Goal: Task Accomplishment & Management: Manage account settings

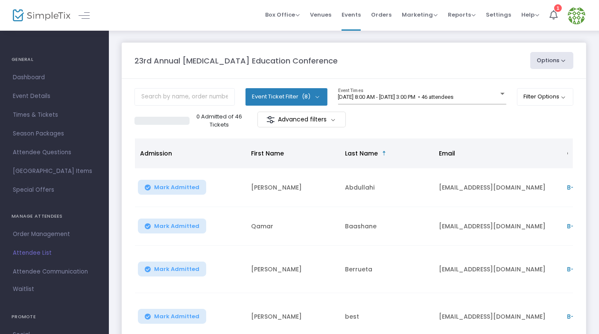
click at [578, 12] on img at bounding box center [575, 15] width 17 height 17
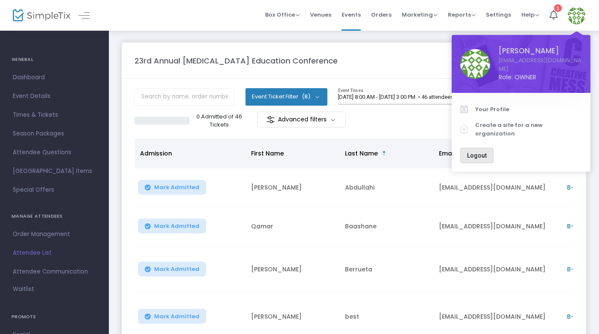
click at [482, 152] on span "Logout" at bounding box center [477, 155] width 20 height 7
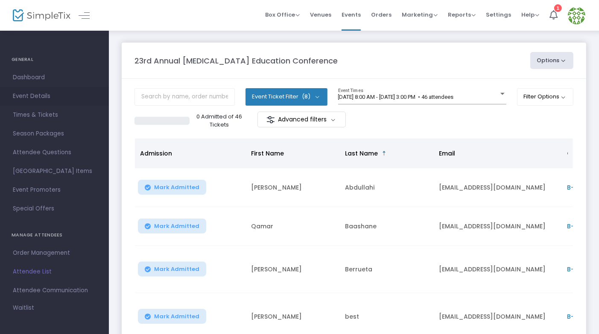
click at [38, 94] on span "Event Details" at bounding box center [54, 96] width 83 height 11
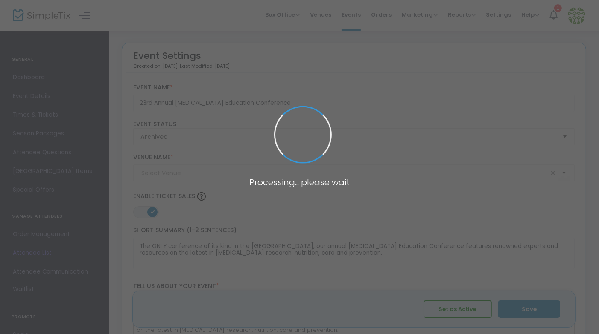
type input "[PERSON_NAME] Foundation"
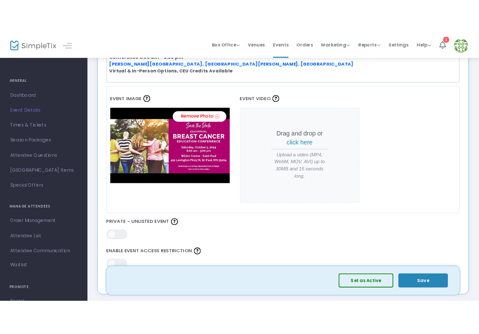
scroll to position [366, 0]
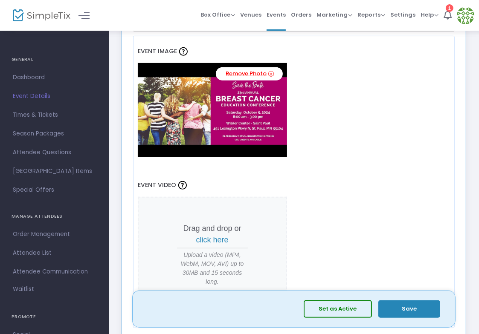
click at [246, 70] on link "Remove Photo" at bounding box center [249, 73] width 67 height 13
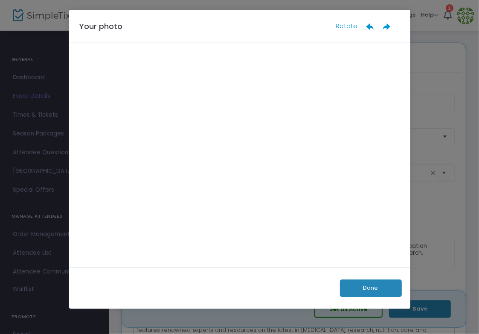
scroll to position [0, 0]
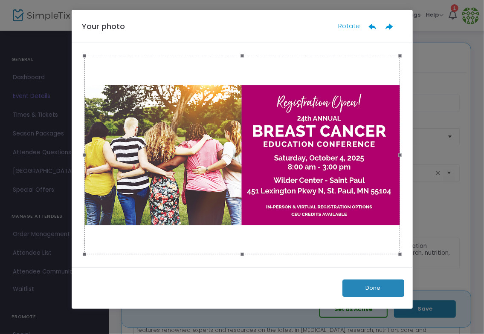
click at [376, 285] on button "Done" at bounding box center [374, 288] width 62 height 17
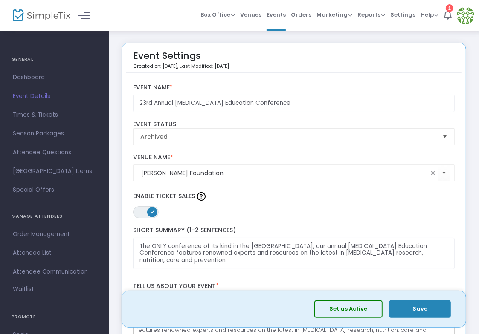
click at [422, 308] on button "Save" at bounding box center [420, 309] width 62 height 17
click at [35, 80] on span "Dashboard" at bounding box center [54, 77] width 83 height 11
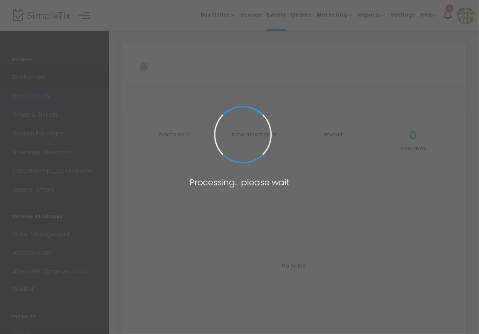
type input "[URL][DOMAIN_NAME][MEDICAL_DATA]"
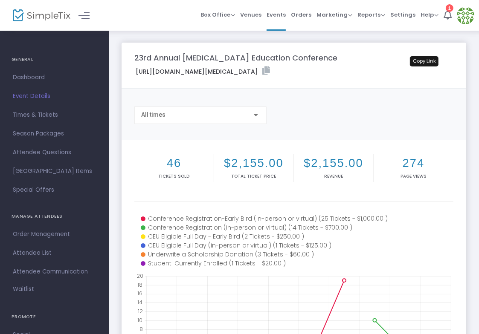
click at [270, 68] on icon at bounding box center [266, 71] width 8 height 9
